Goal: Task Accomplishment & Management: Manage account settings

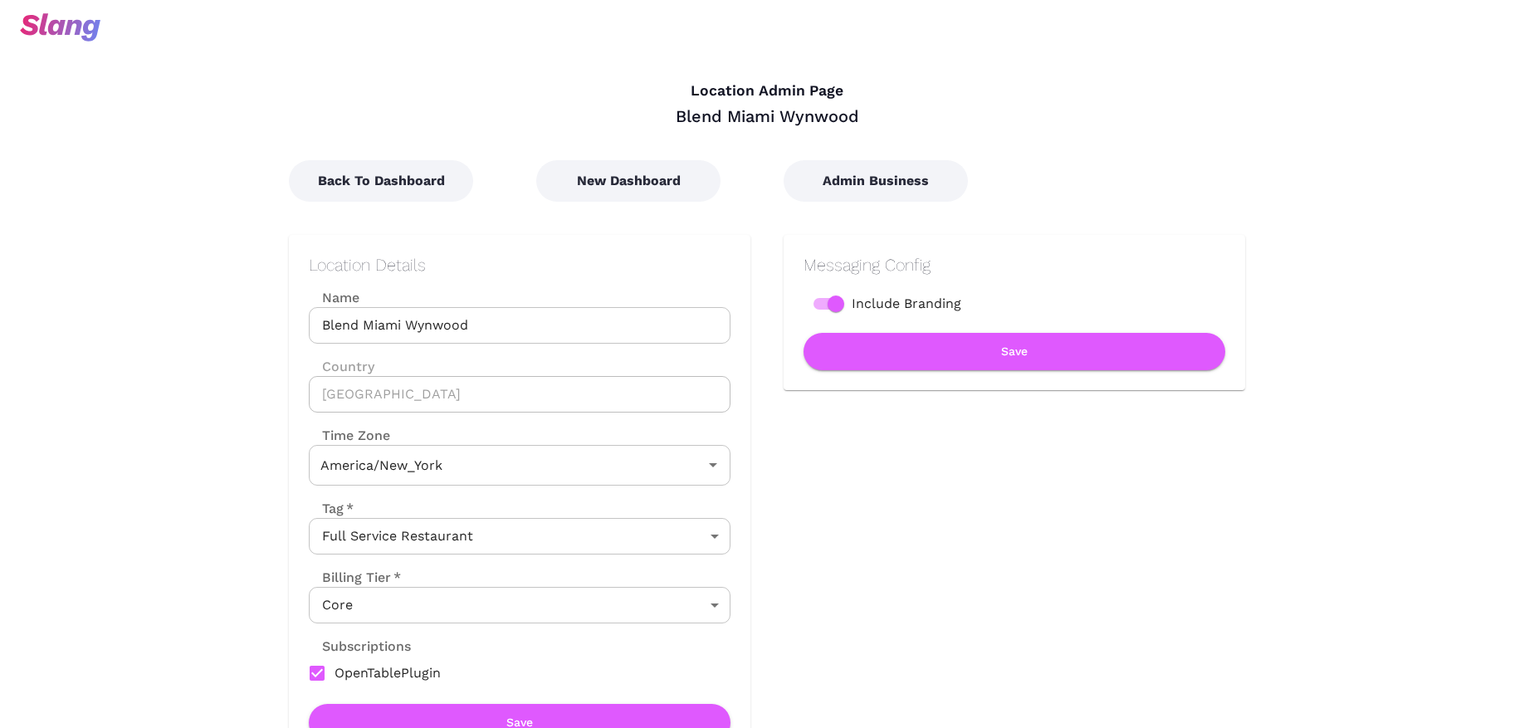
type input "Eastern Time"
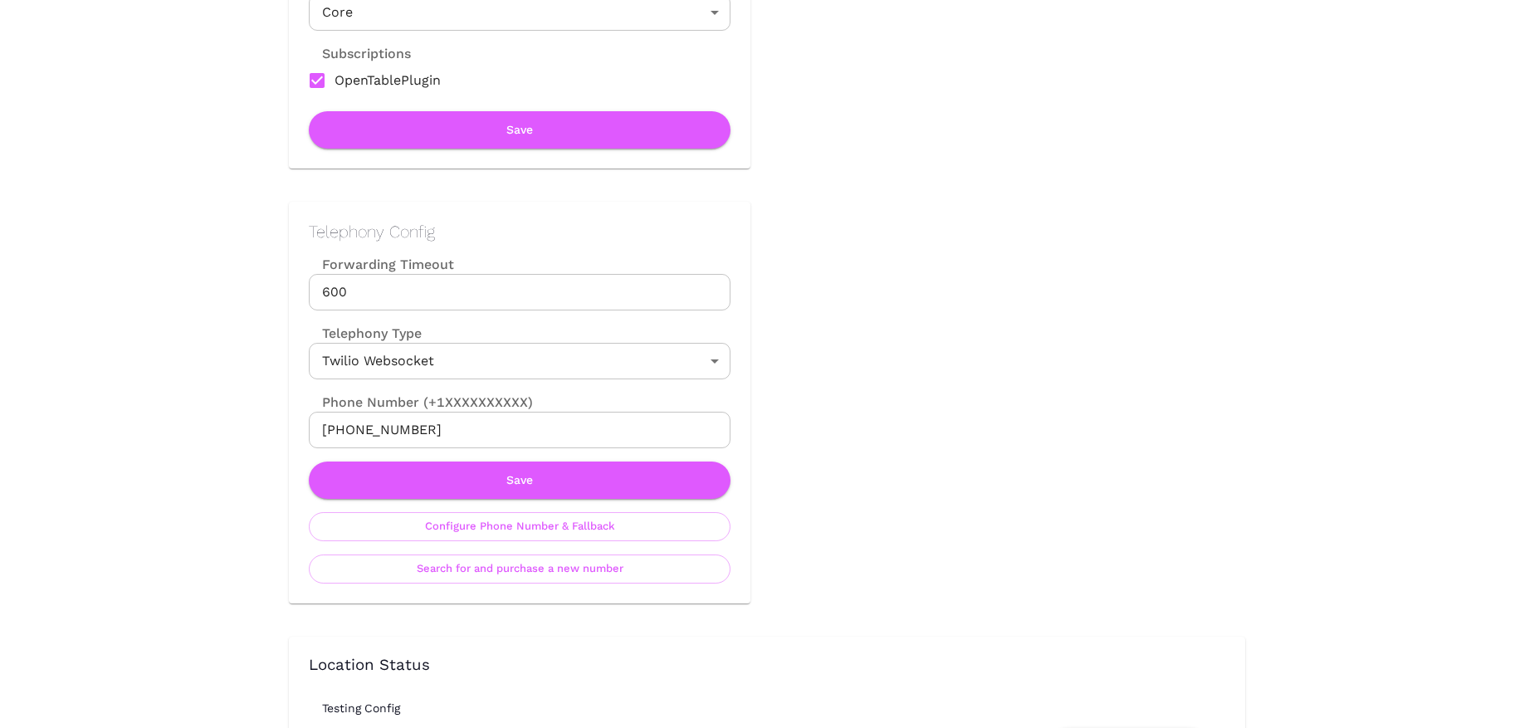
scroll to position [594, 0]
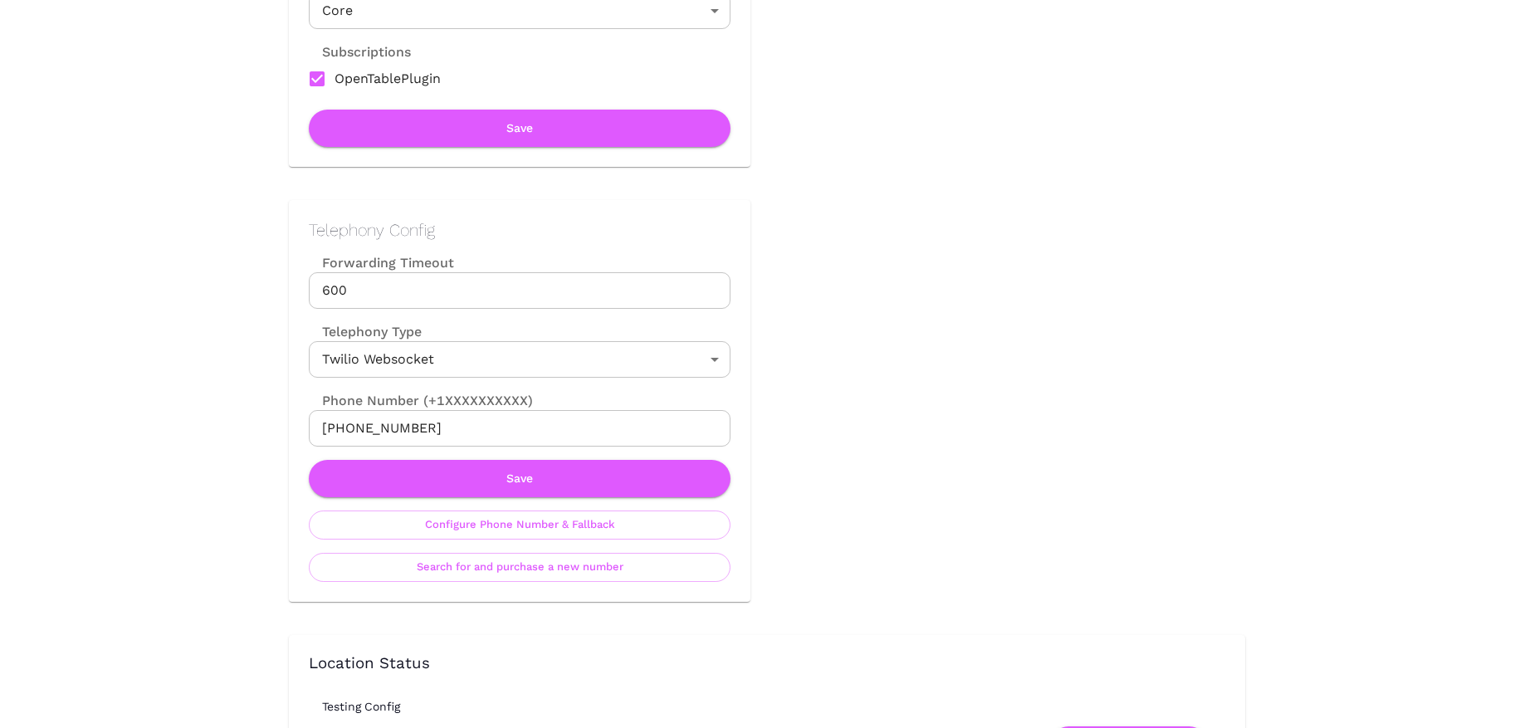
click at [382, 432] on input "[PHONE_NUMBER]" at bounding box center [520, 428] width 422 height 37
drag, startPoint x: 341, startPoint y: 428, endPoint x: 423, endPoint y: 428, distance: 82.2
click at [423, 428] on input "[PHONE_NUMBER]" at bounding box center [520, 428] width 422 height 37
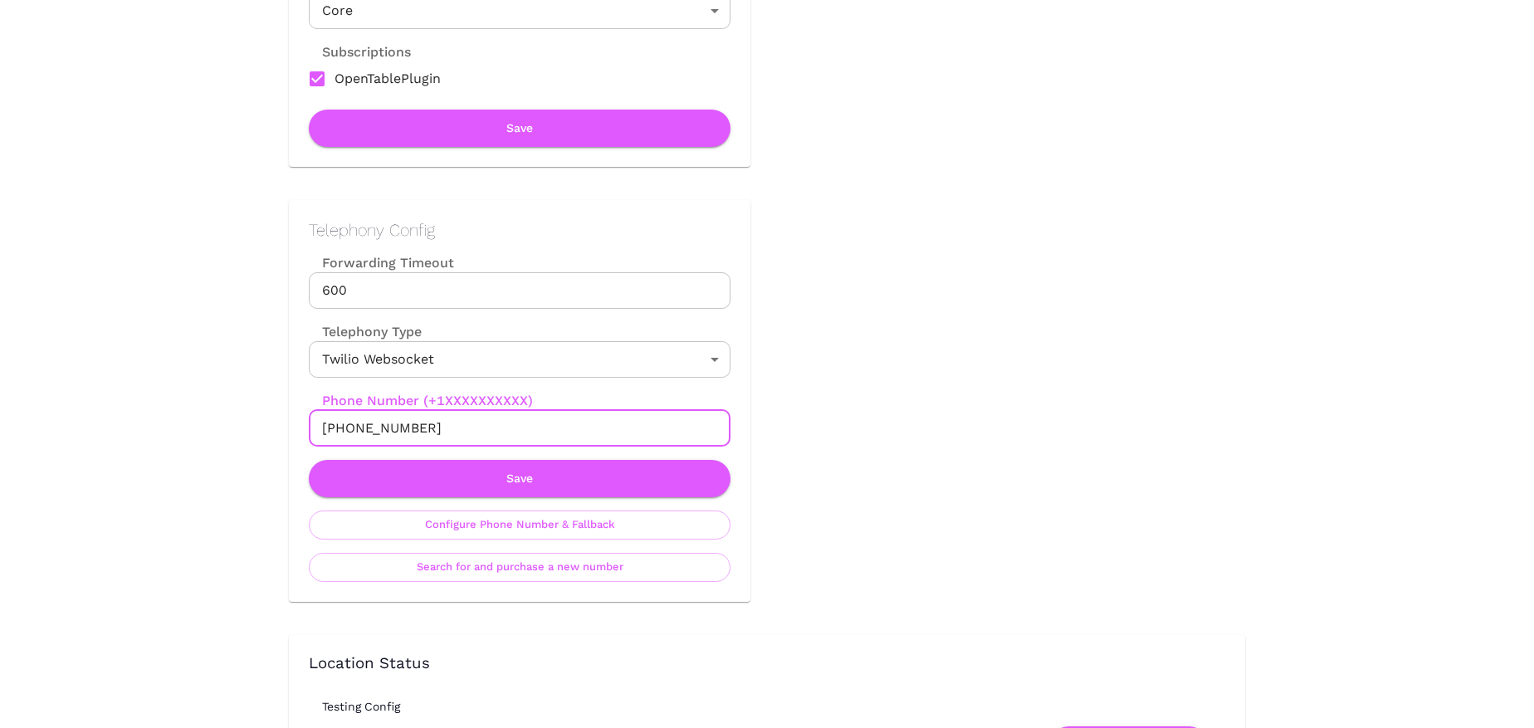
paste input "[PHONE_NUMBER]"
click at [374, 431] on input "[PHONE_NUMBER]" at bounding box center [520, 428] width 422 height 37
click at [343, 427] on input "+1(305709-1718" at bounding box center [520, 428] width 422 height 37
click at [393, 427] on input "[PHONE_NUMBER]" at bounding box center [520, 428] width 422 height 37
type input "[PHONE_NUMBER]"
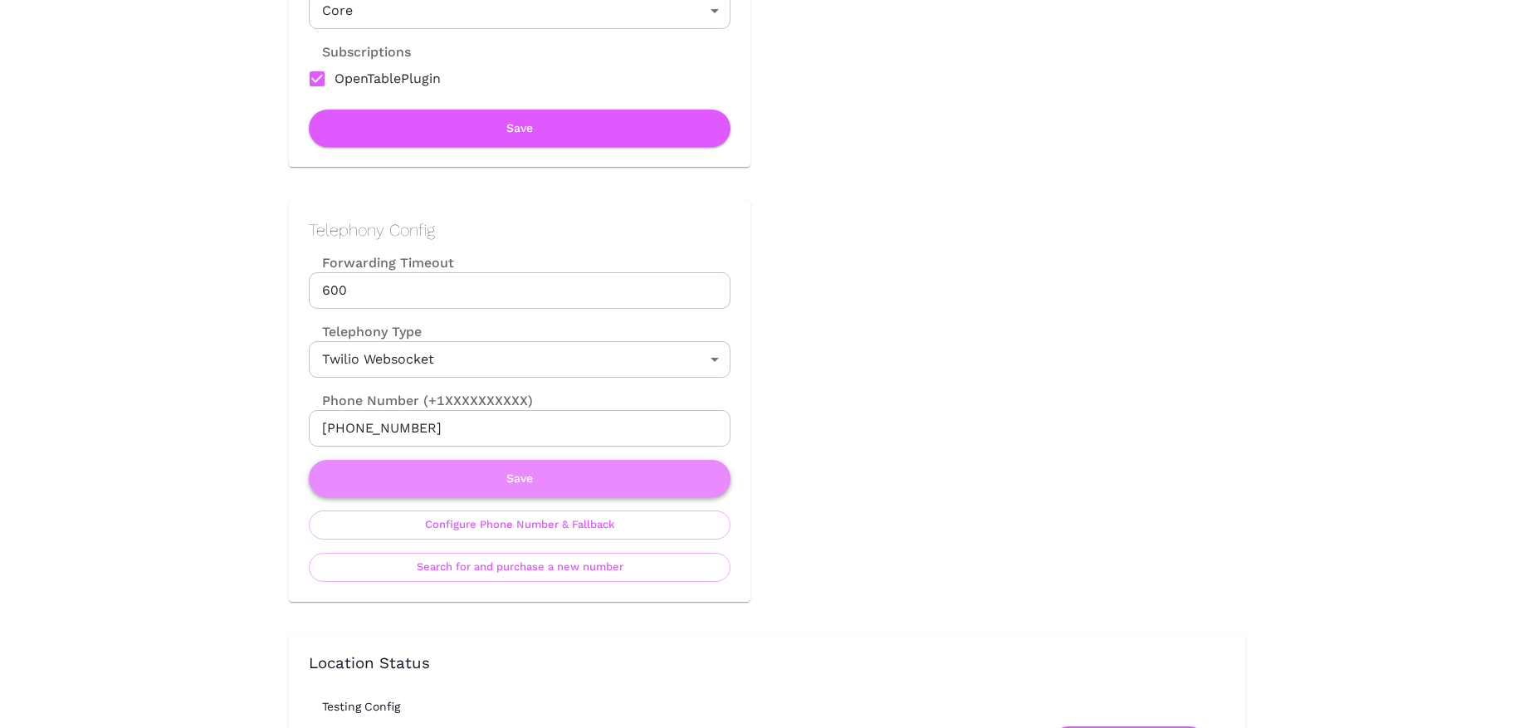
click at [506, 480] on button "Save" at bounding box center [520, 478] width 422 height 37
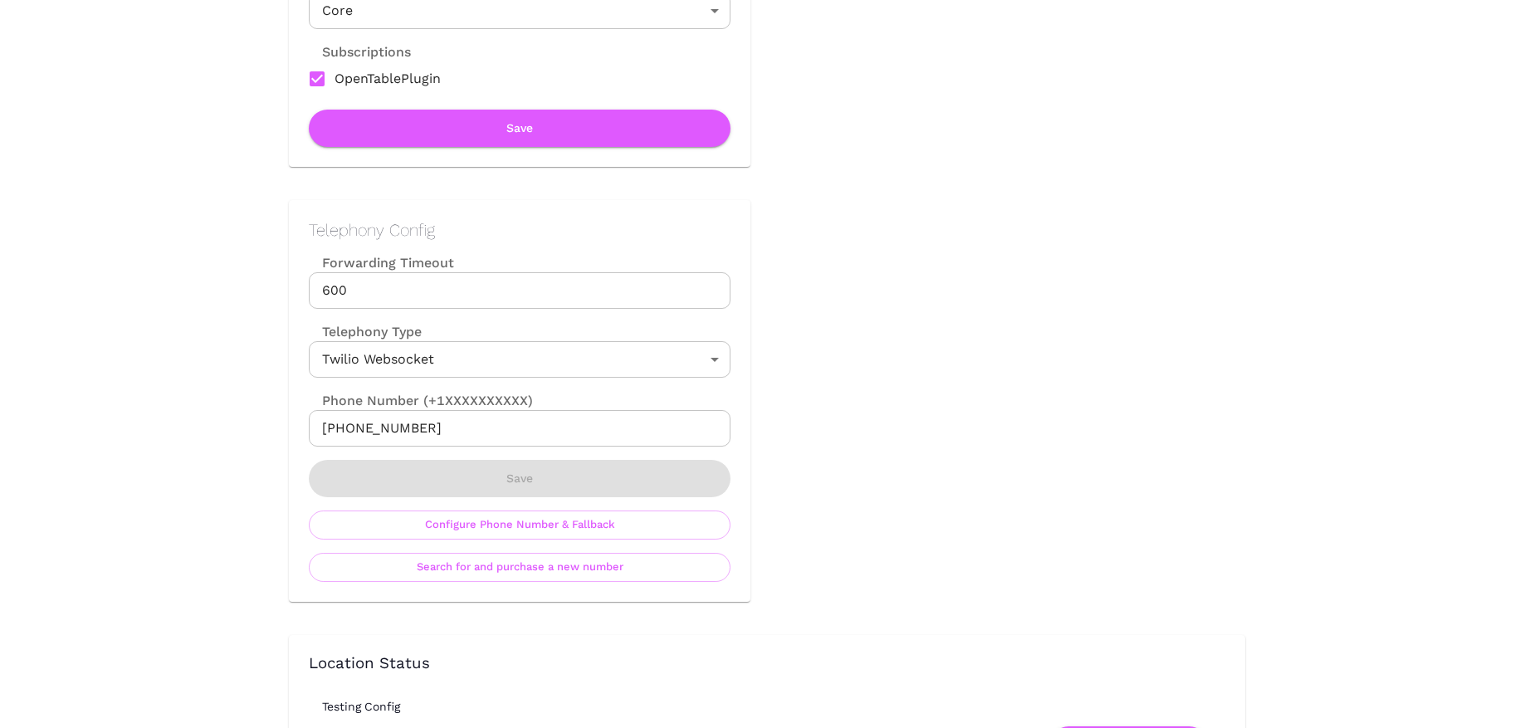
scroll to position [0, 0]
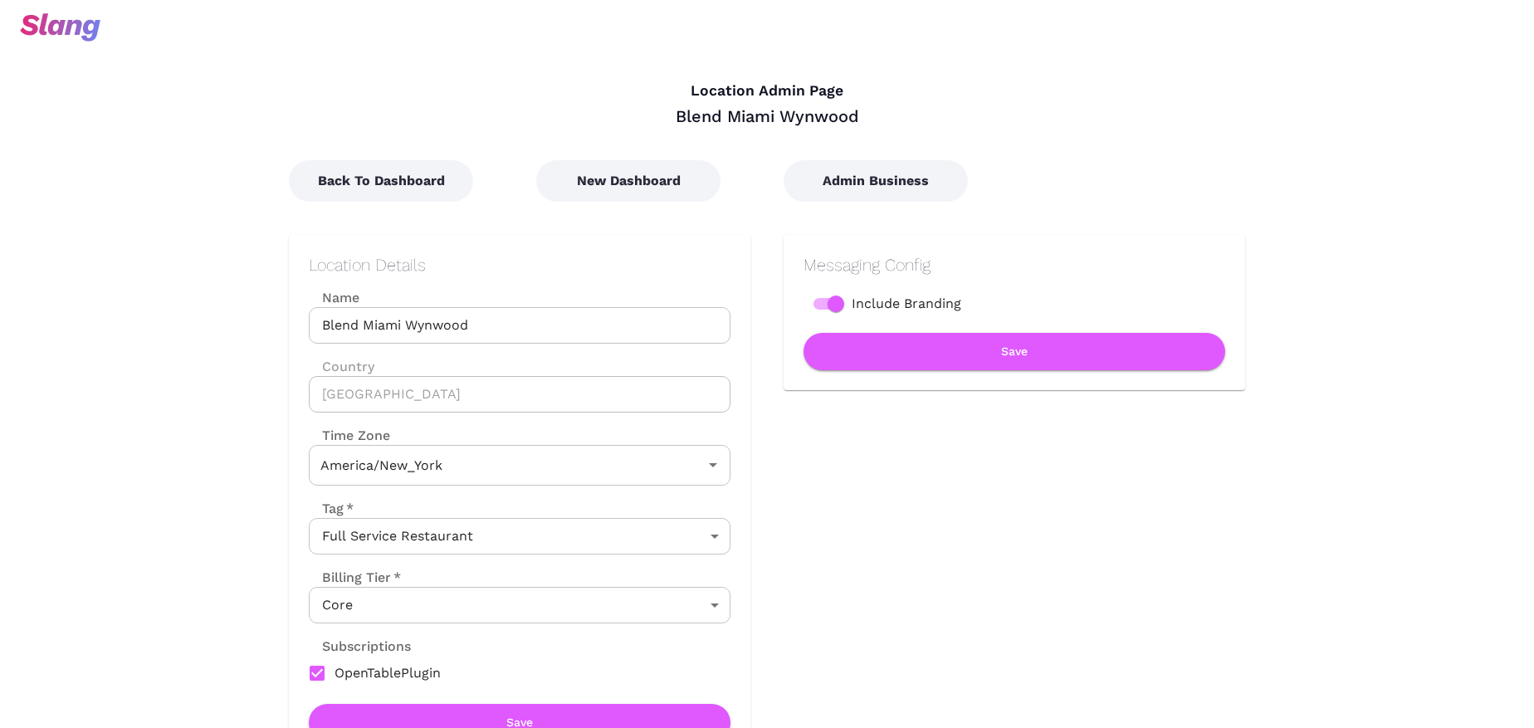
type input "Eastern Time"
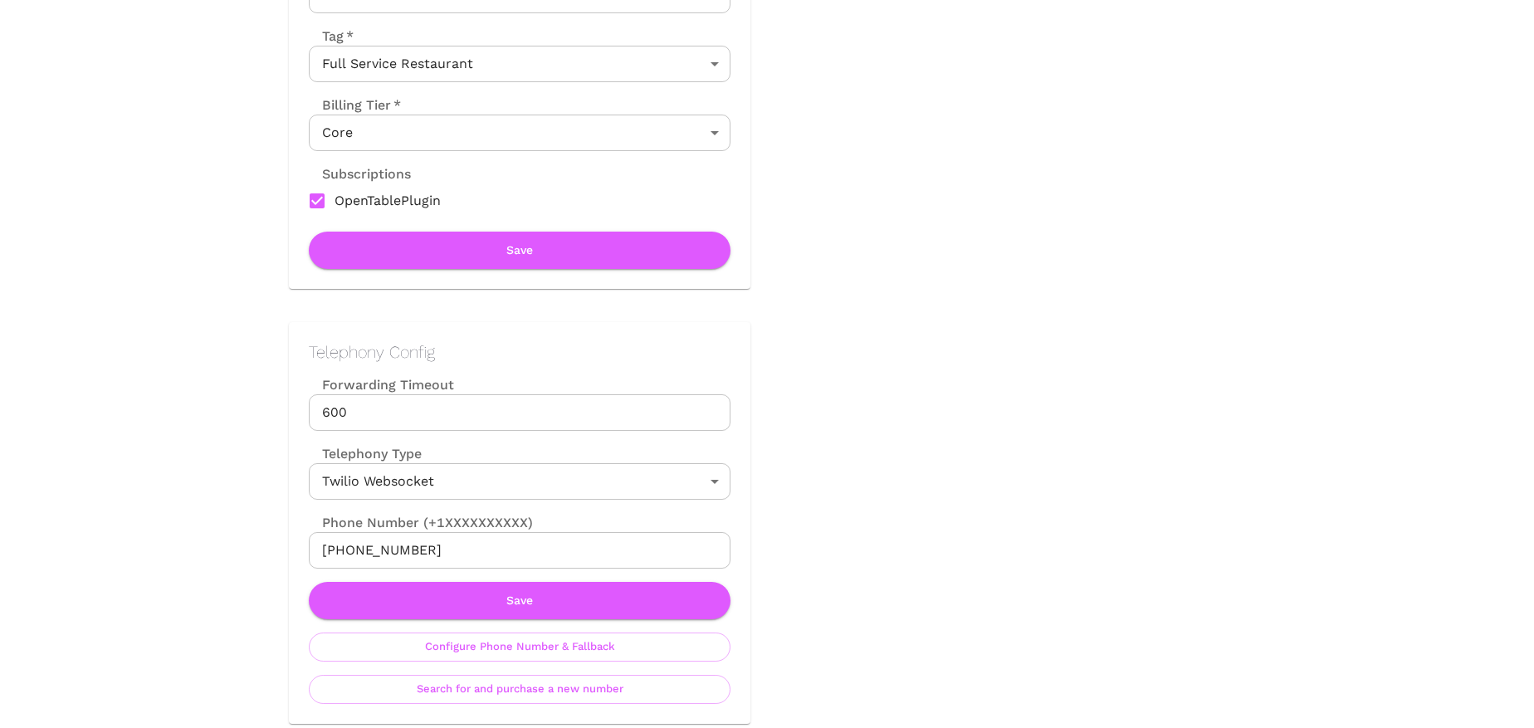
scroll to position [488, 0]
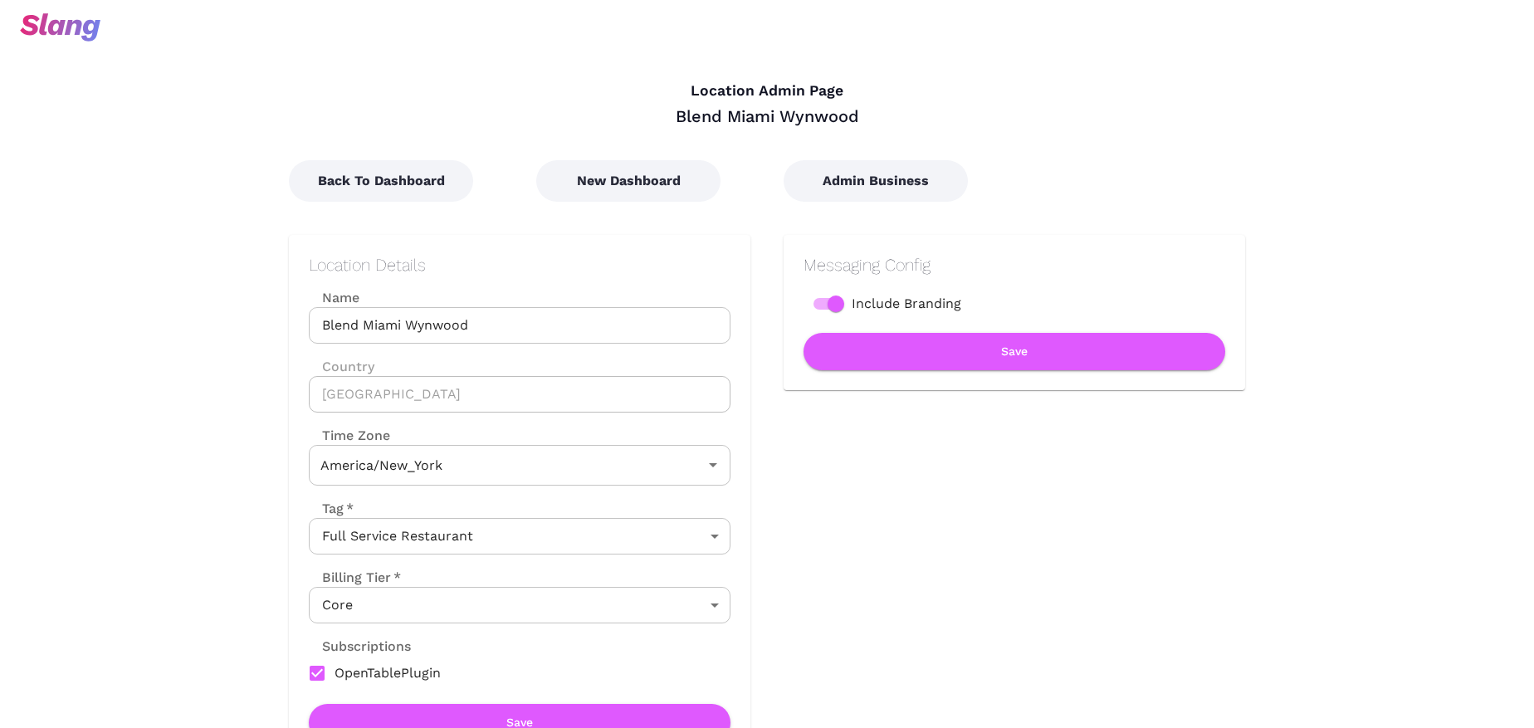
type input "Eastern Time"
